Goal: Task Accomplishment & Management: Manage account settings

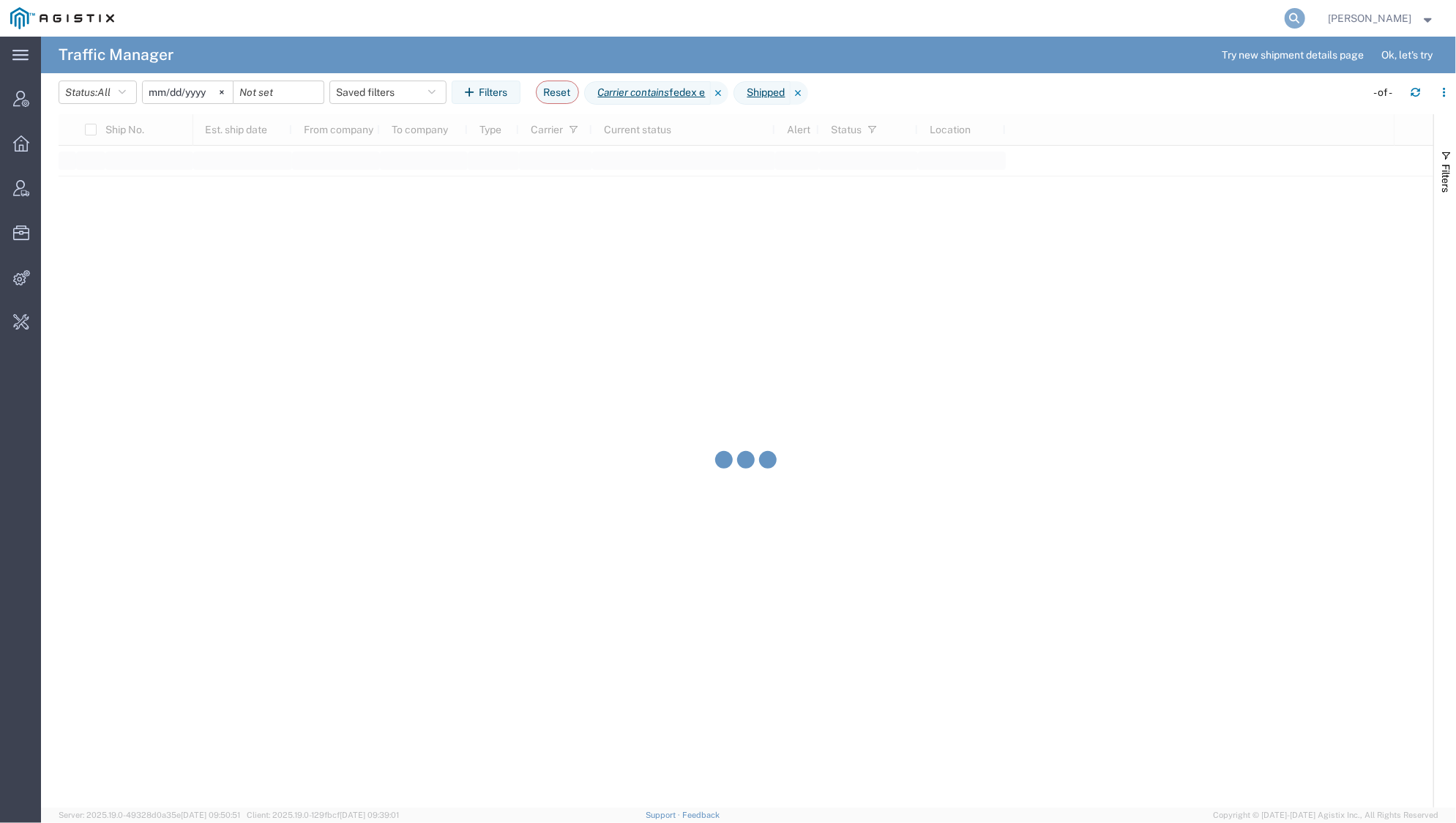
click at [1287, 22] on icon at bounding box center [1295, 19] width 21 height 21
type input "nutanix"
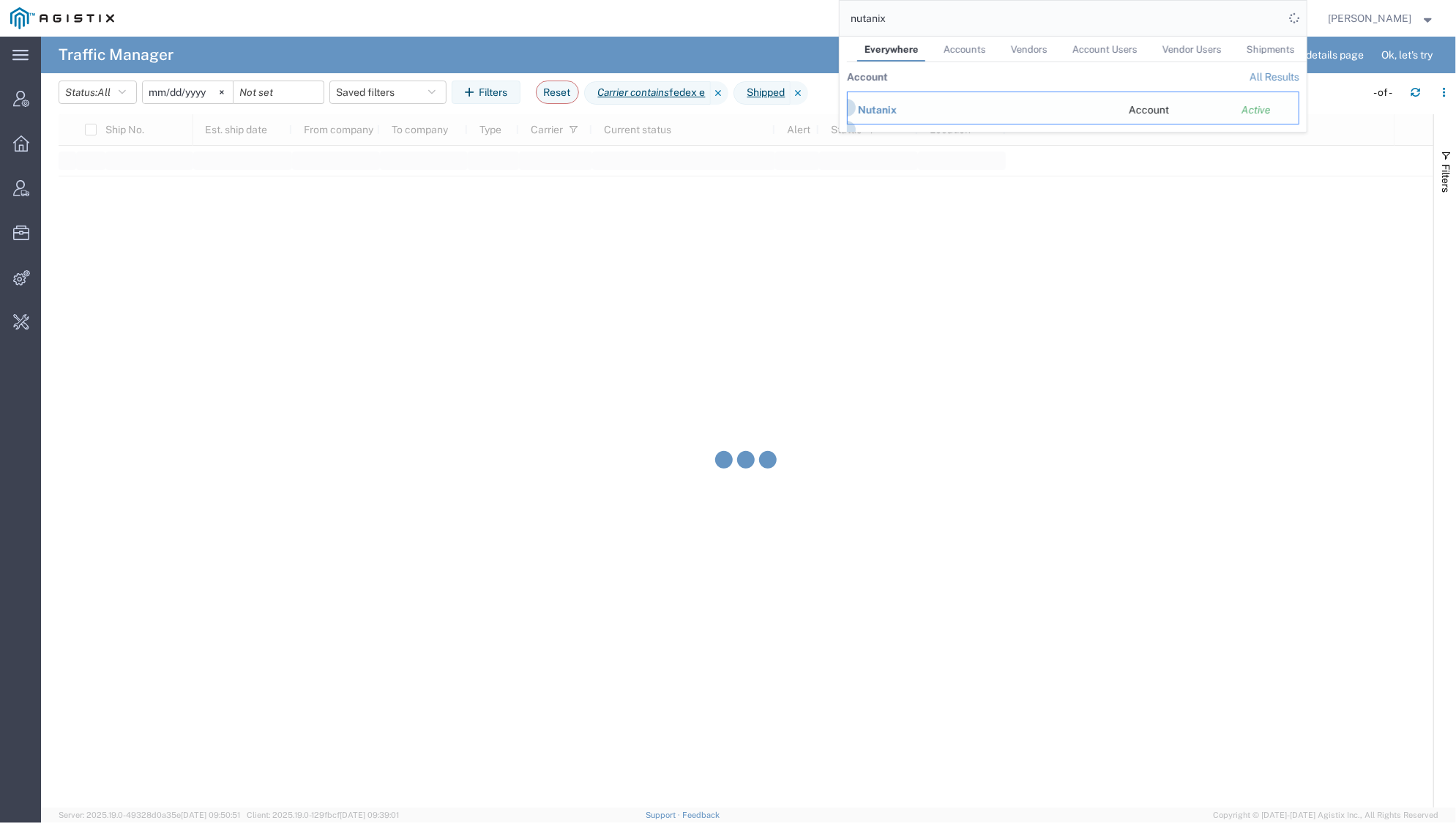
click at [872, 115] on span "Nutanix" at bounding box center [877, 110] width 39 height 12
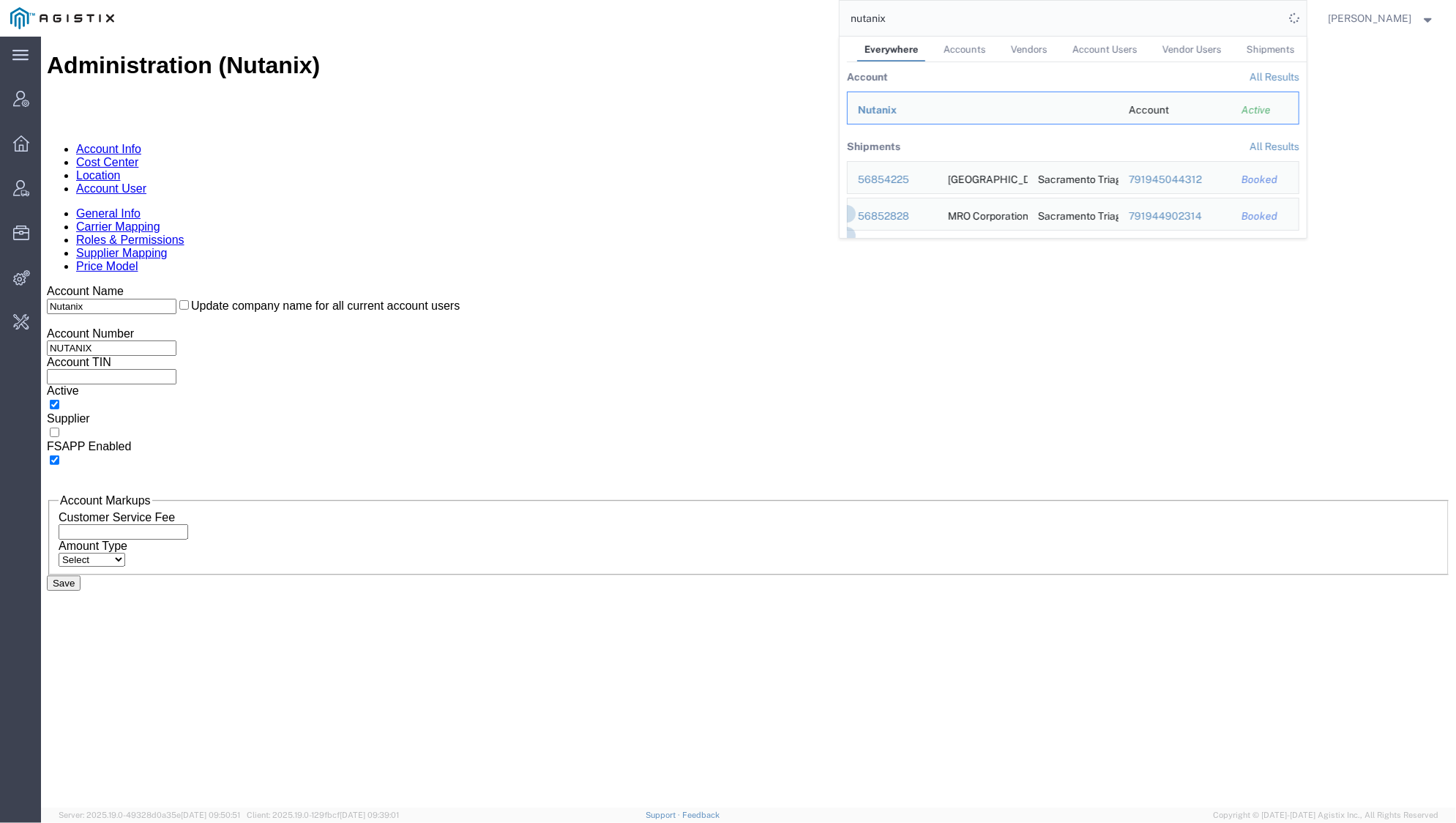
click at [159, 219] on link "Carrier Mapping" at bounding box center [118, 225] width 85 height 13
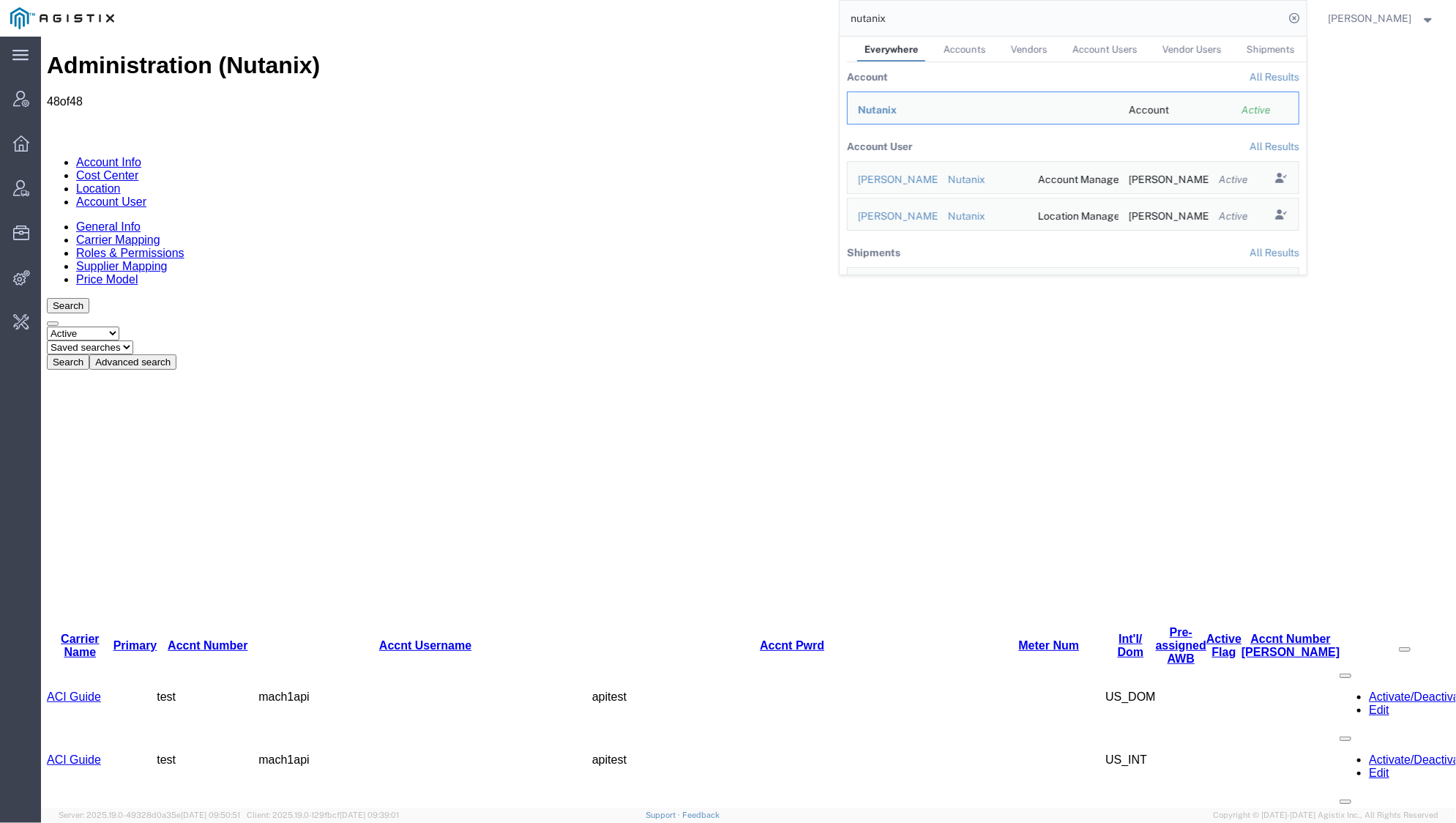
click at [89, 809] on link "Amber Road DPL" at bounding box center [79, 822] width 66 height 26
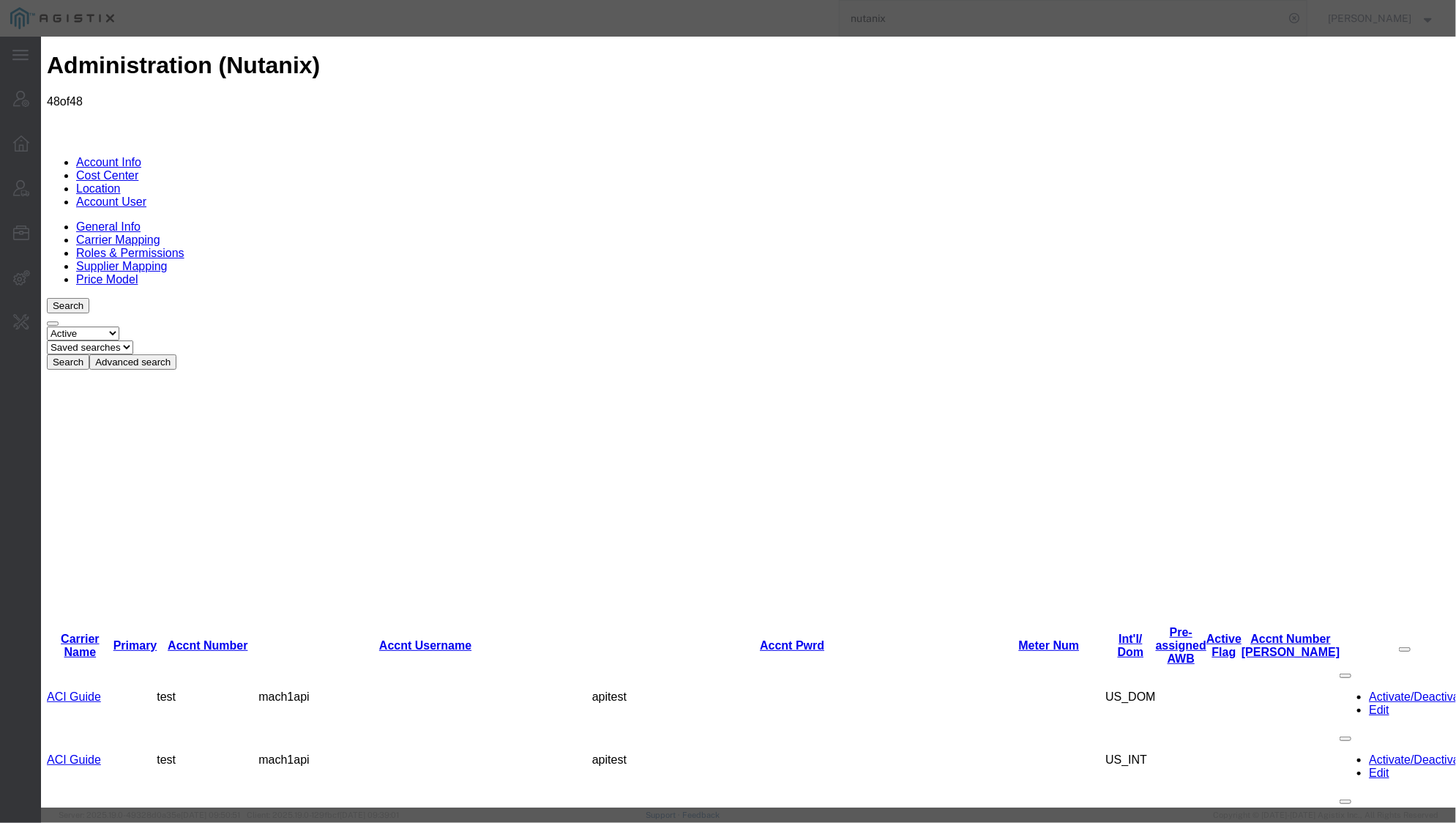
type input "agistixOB2025@nutanix-4WZ722.88B38N"
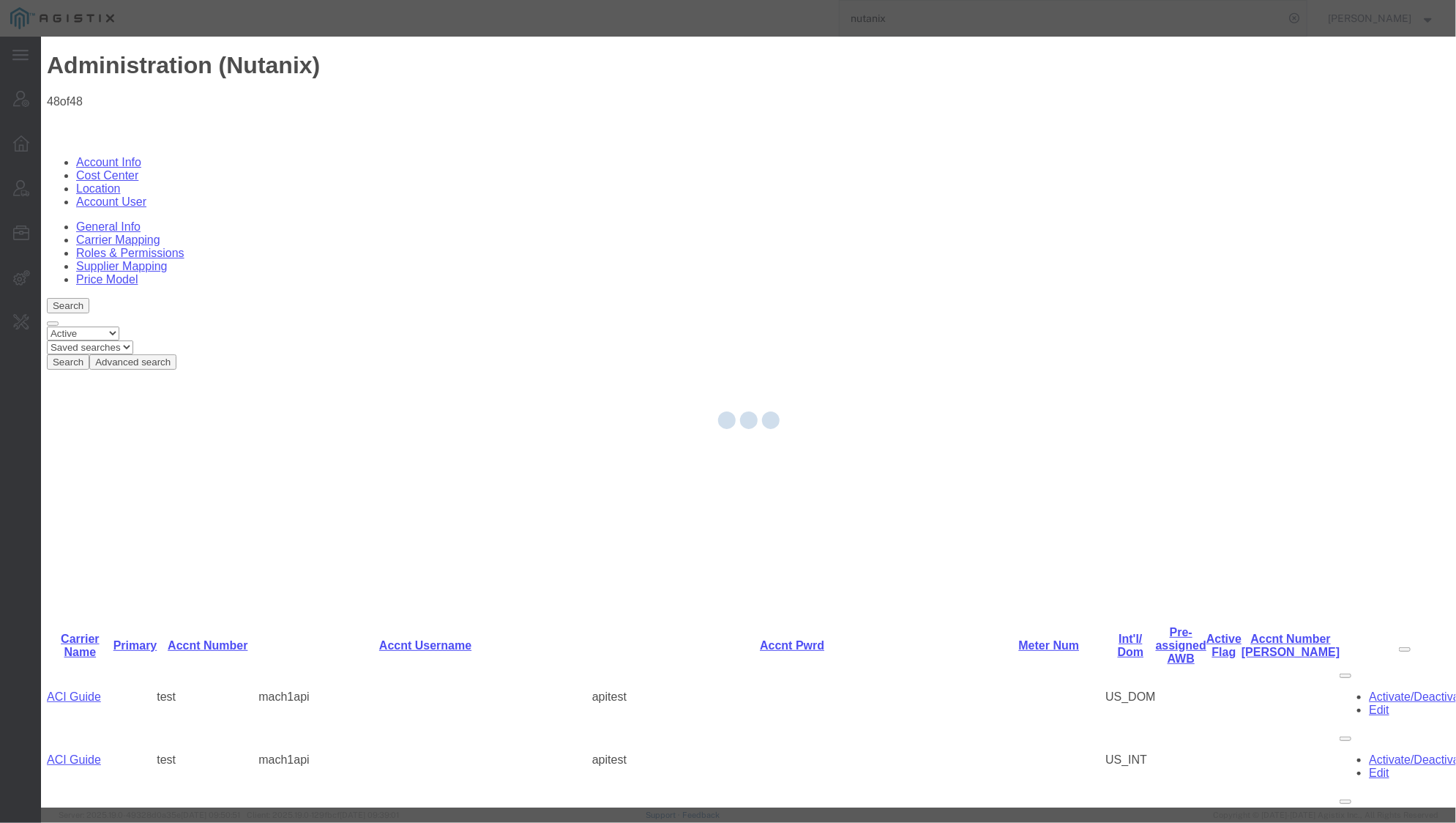
drag, startPoint x: 1127, startPoint y: 551, endPoint x: 1127, endPoint y: 600, distance: 49.0
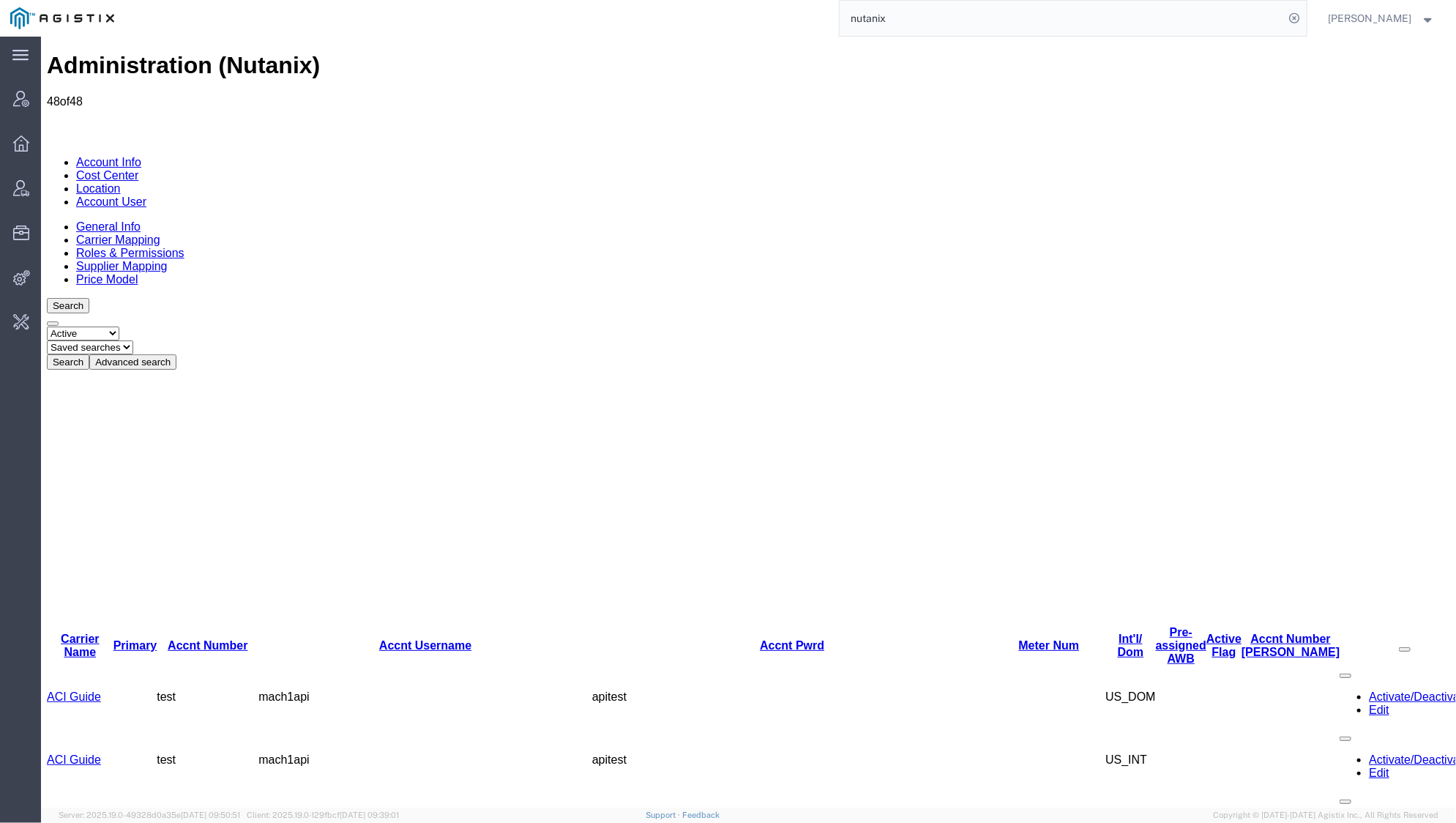
click at [96, 809] on link "Amber Road DPL" at bounding box center [79, 822] width 66 height 26
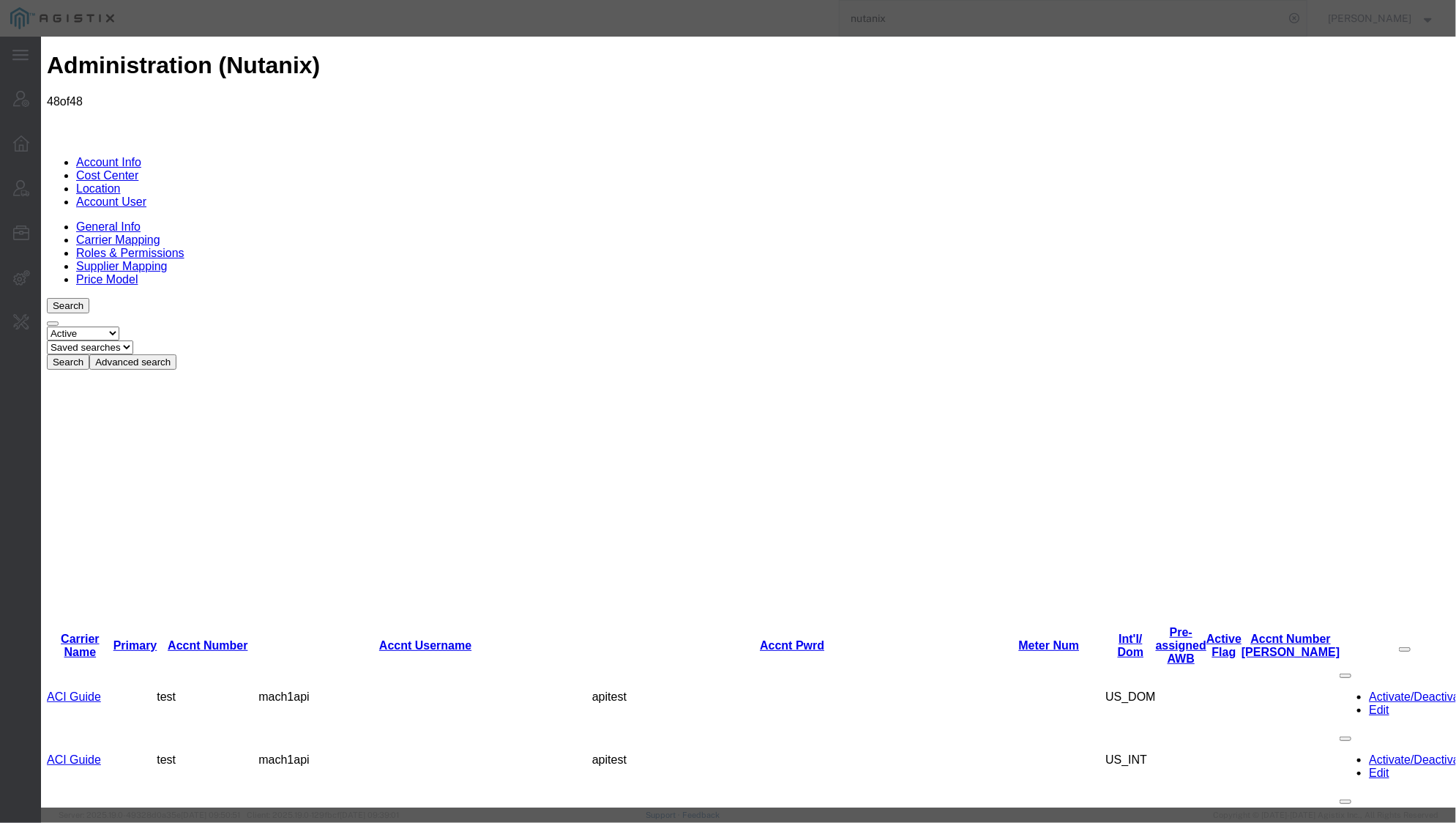
drag, startPoint x: 690, startPoint y: 575, endPoint x: 947, endPoint y: 595, distance: 257.8
